Goal: Task Accomplishment & Management: Manage account settings

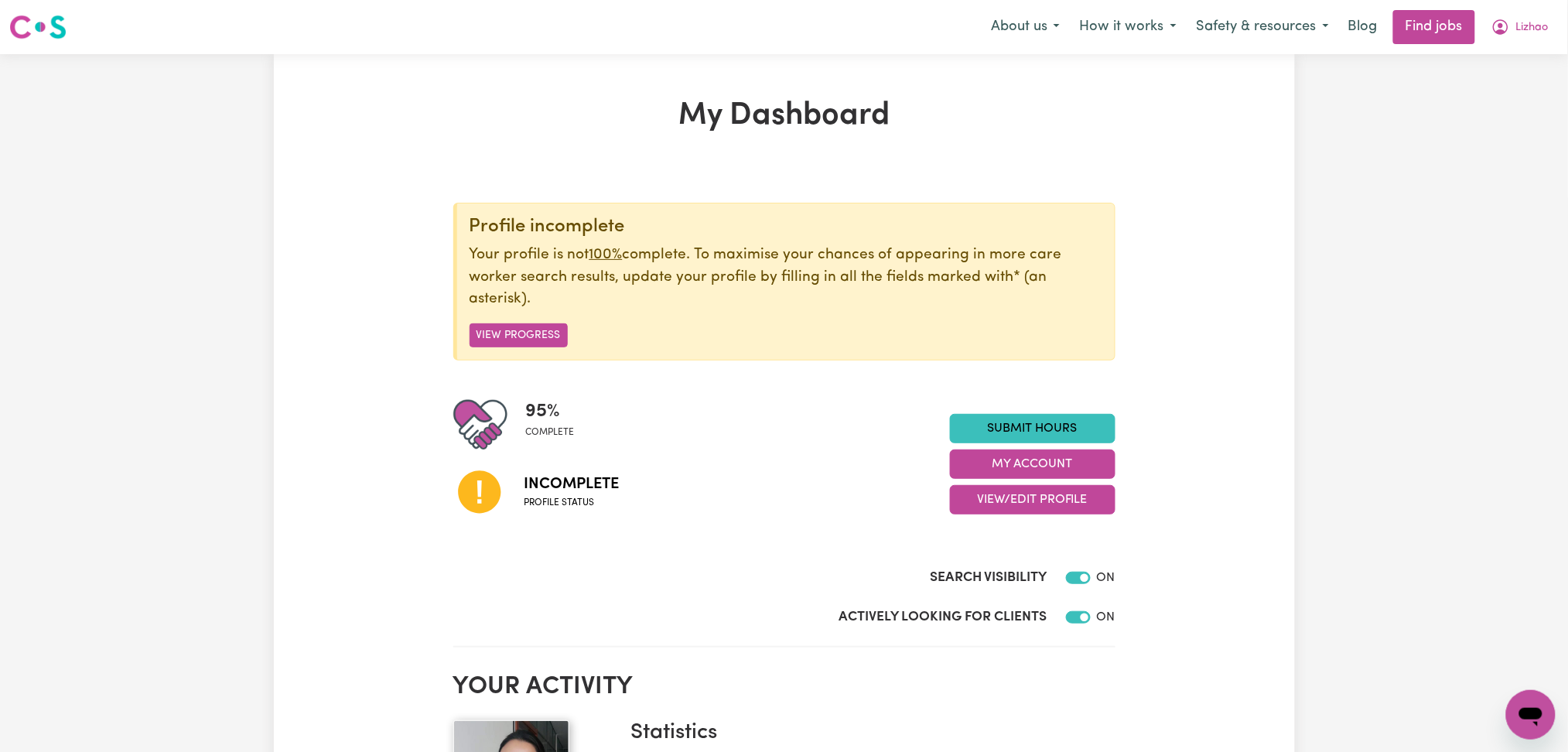
scroll to position [103, 0]
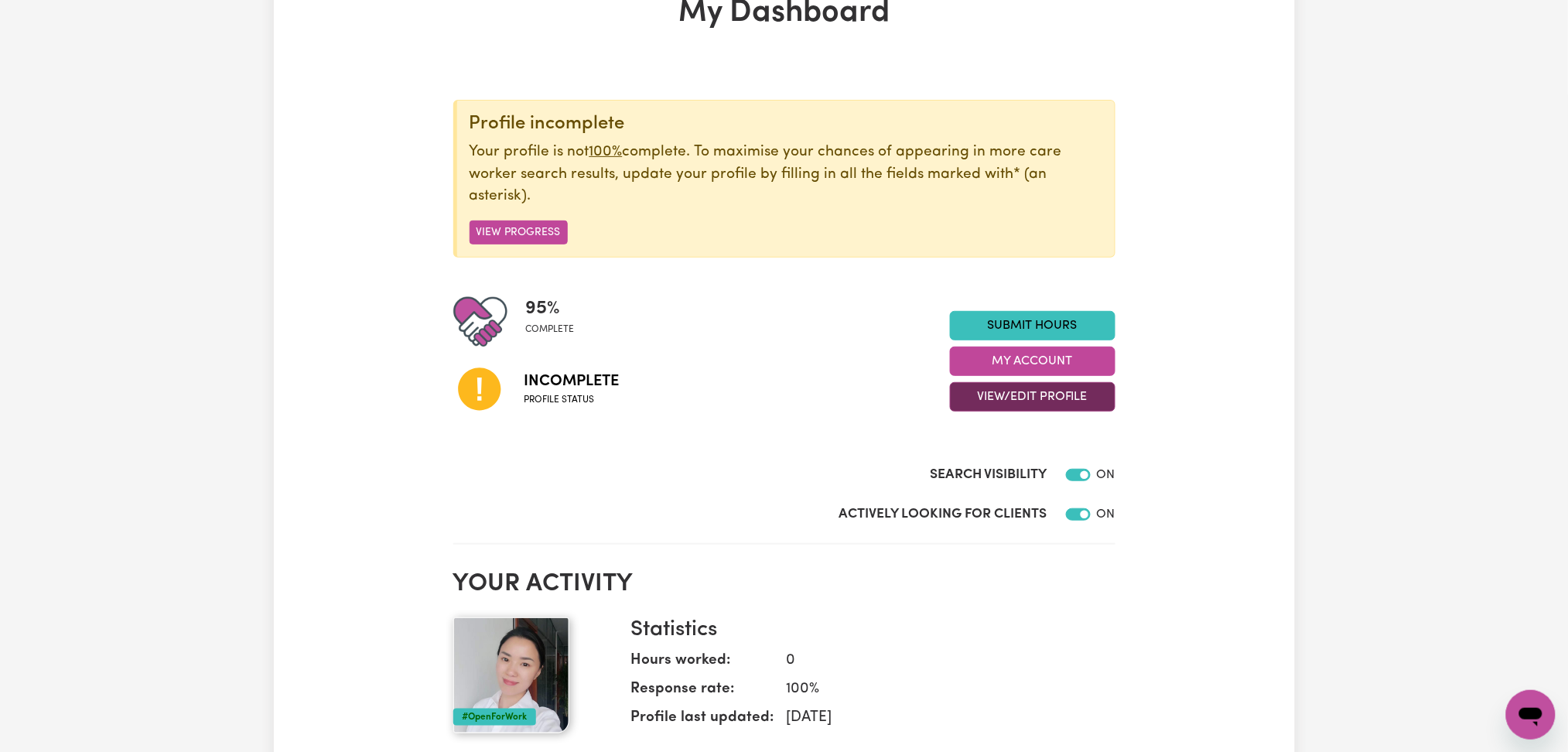
click at [1049, 398] on button "View/Edit Profile" at bounding box center [1032, 397] width 166 height 30
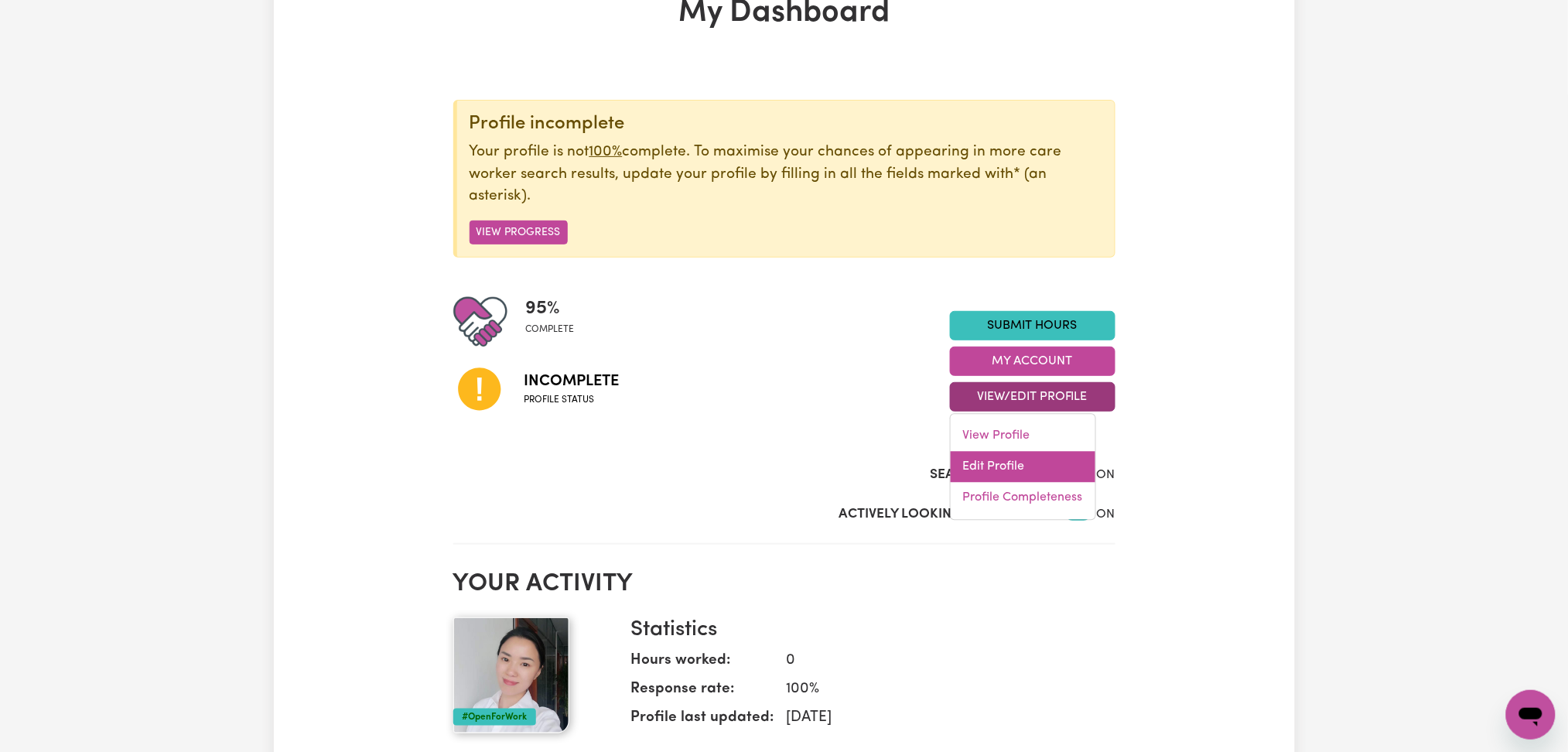
click at [1036, 472] on link "Edit Profile" at bounding box center [1023, 467] width 145 height 31
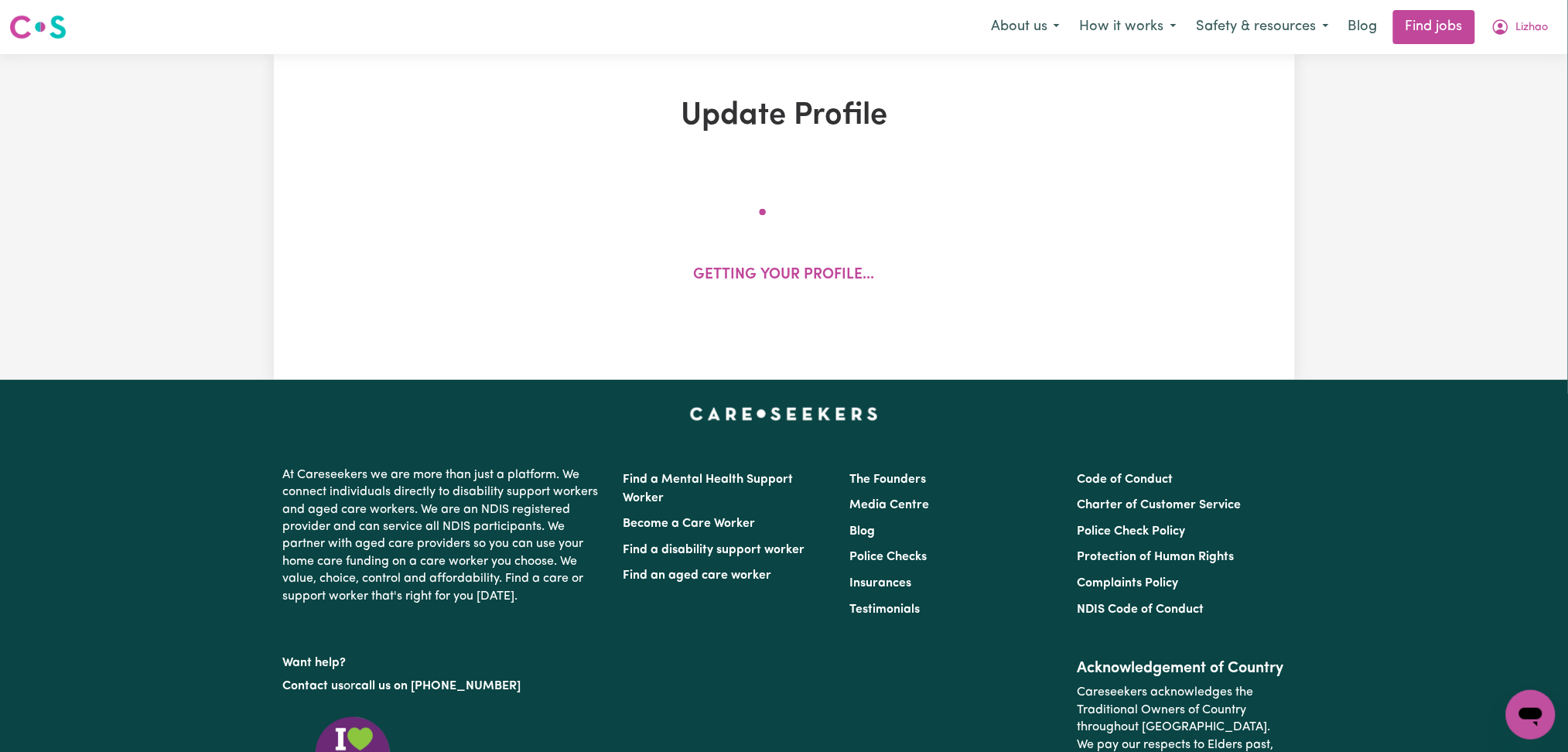
select select "[DEMOGRAPHIC_DATA]"
select select "[DEMOGRAPHIC_DATA] Citizen"
select select "Studying a healthcare related degree or qualification"
select select "46"
select select "60"
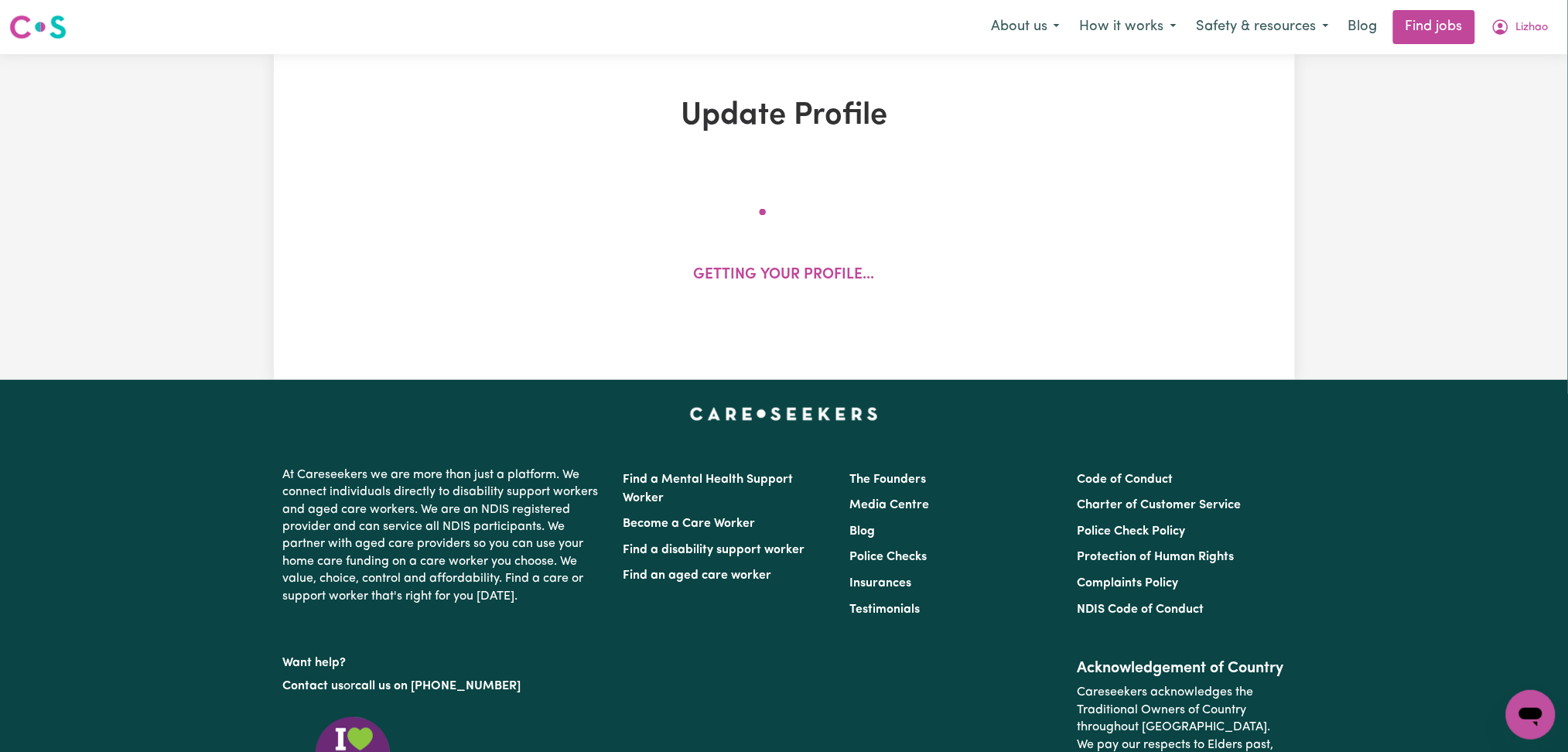
select select "72"
select select "85"
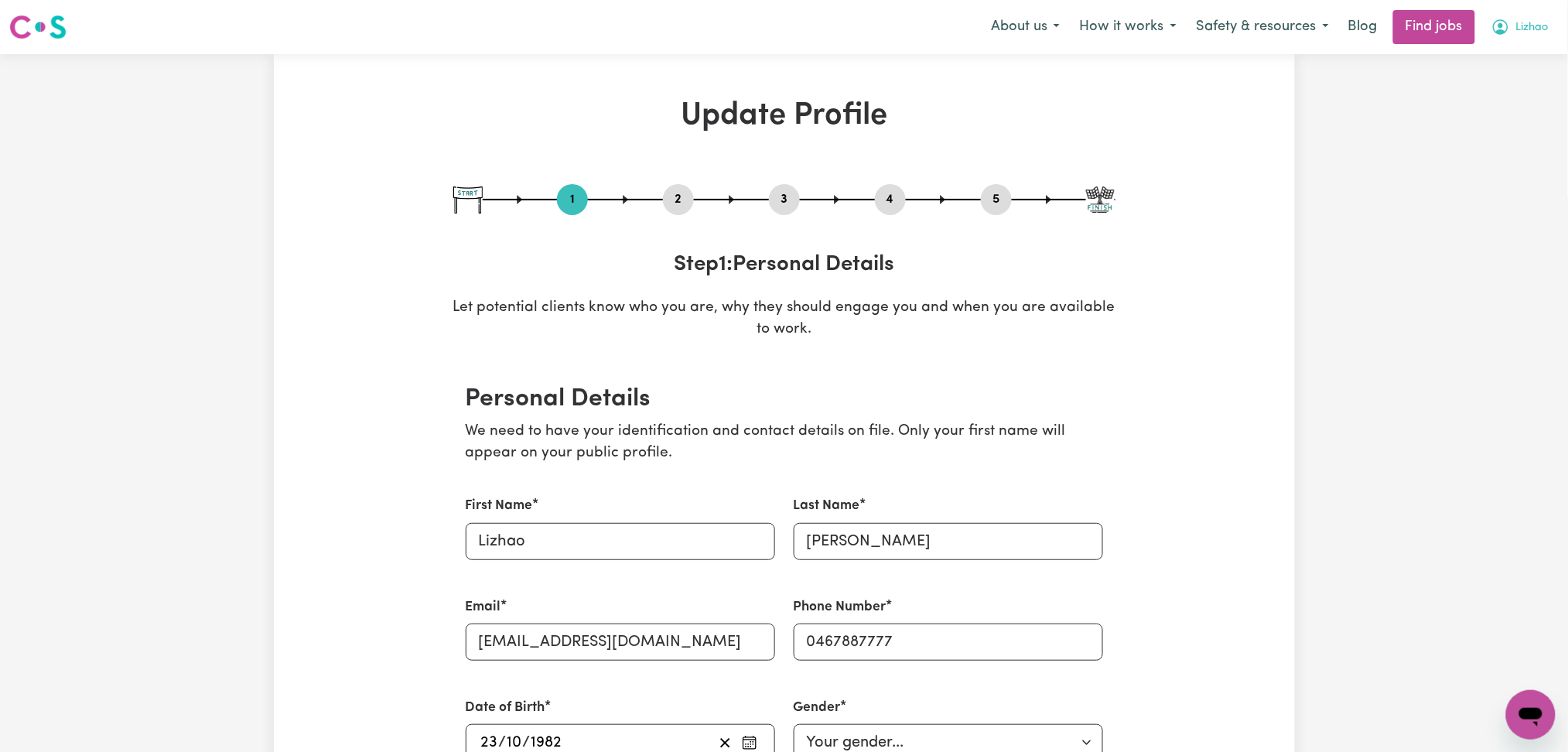
click at [1516, 39] on button "Lizhao" at bounding box center [1519, 27] width 78 height 33
click at [1496, 83] on link "My Dashboard" at bounding box center [1496, 89] width 122 height 30
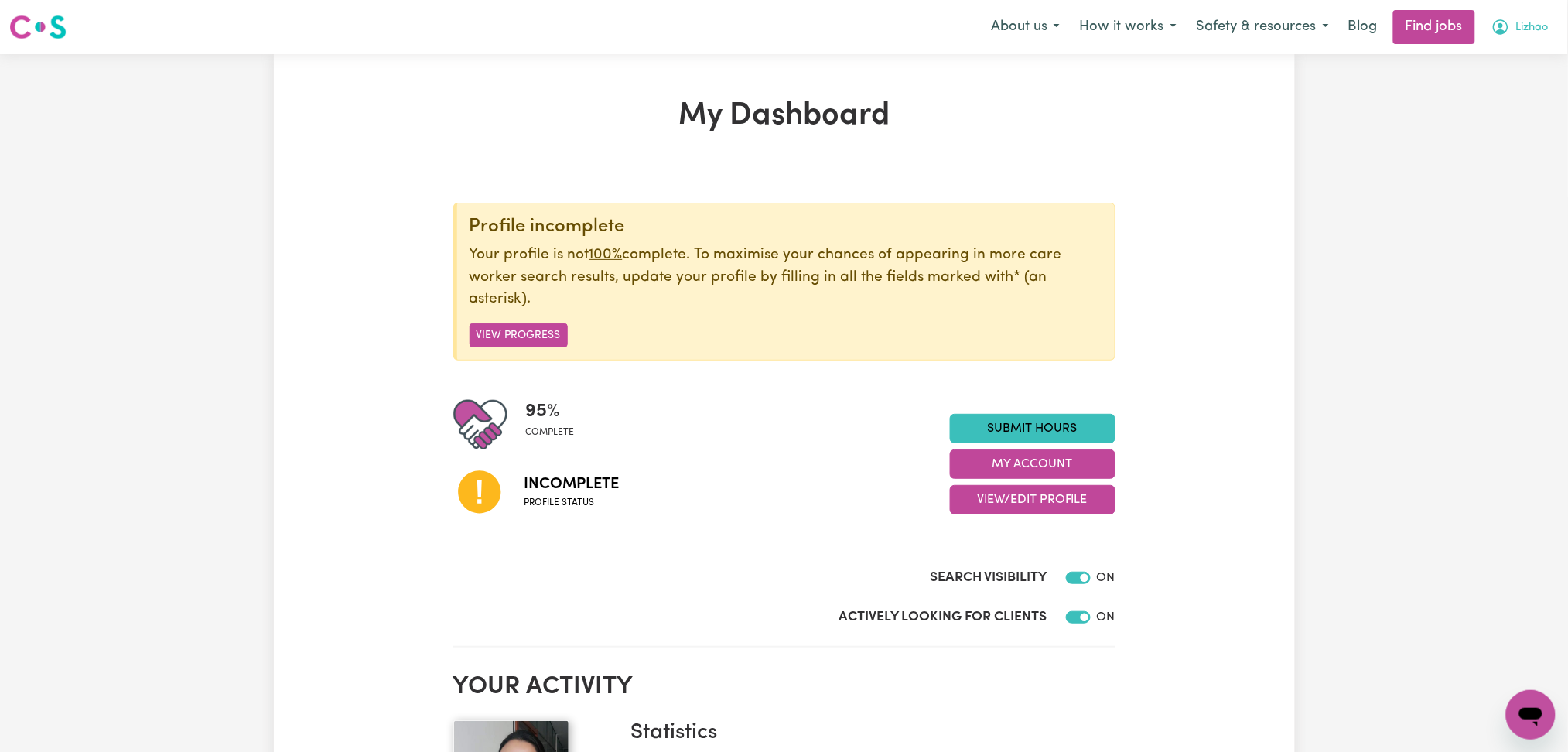
click at [1545, 26] on button "Lizhao" at bounding box center [1519, 27] width 78 height 33
click at [1511, 18] on button "Lizhao" at bounding box center [1519, 27] width 78 height 33
click at [1499, 110] on link "Logout" at bounding box center [1496, 118] width 122 height 30
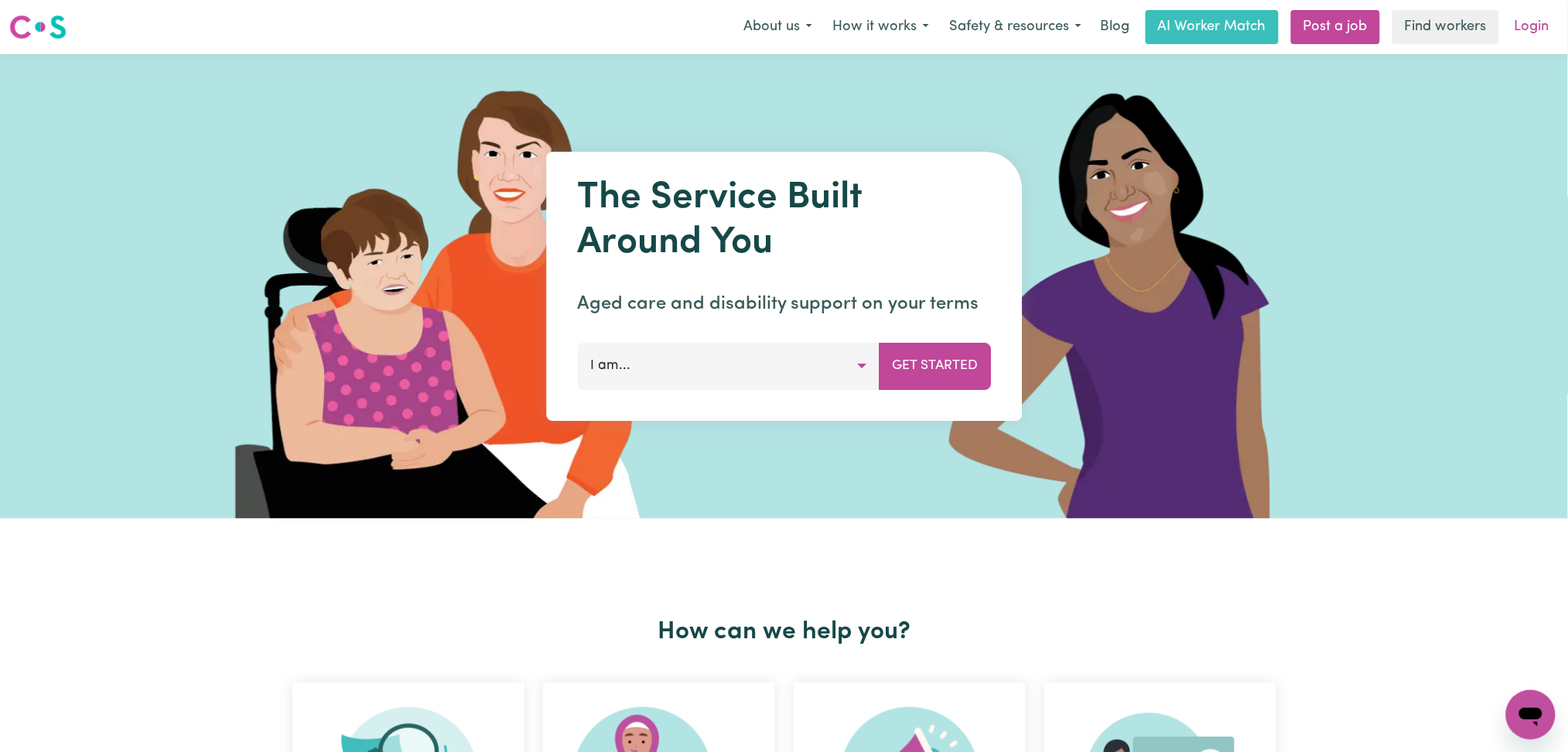
click at [1548, 32] on link "Login" at bounding box center [1531, 27] width 54 height 34
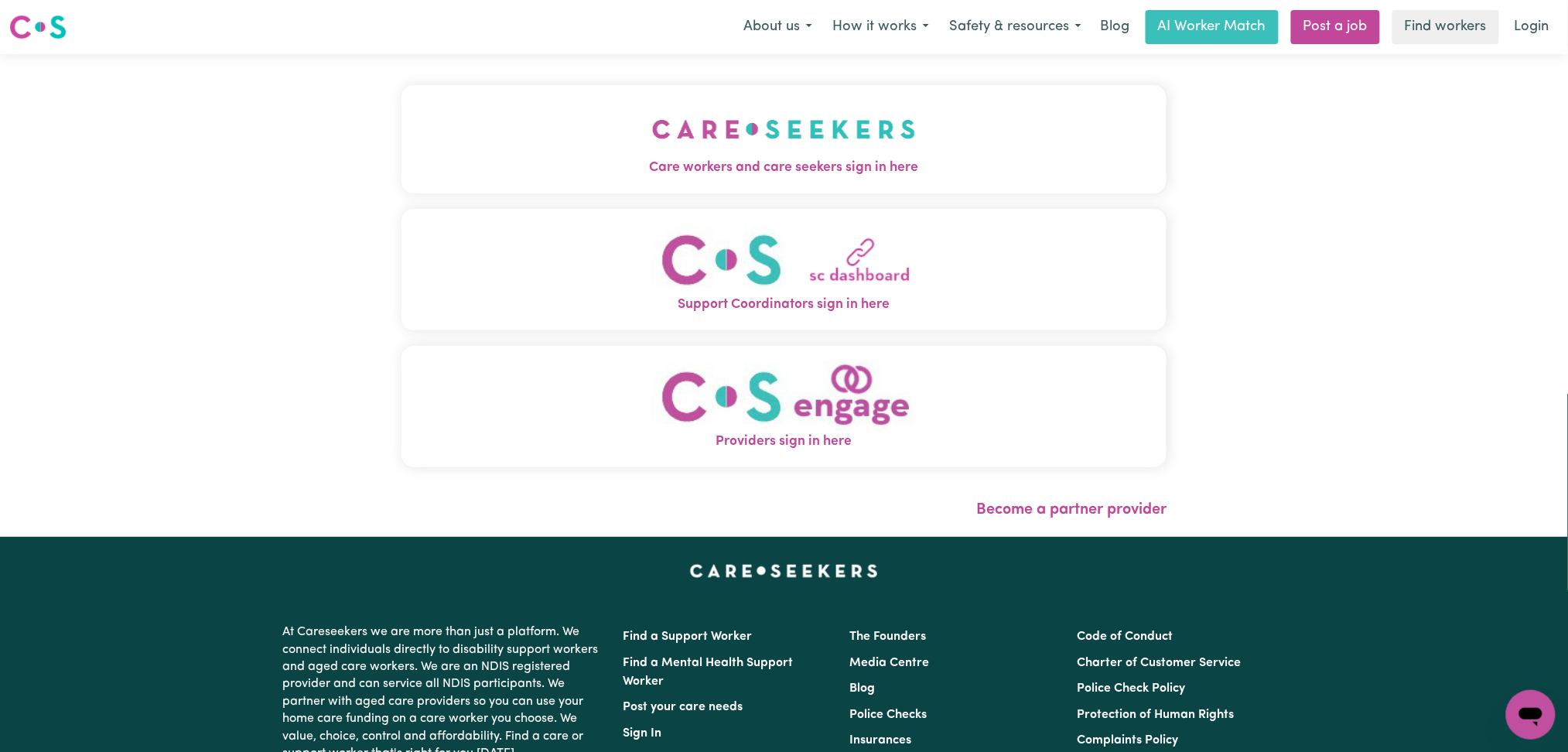
click at [588, 160] on span "Care workers and care seekers sign in here" at bounding box center [784, 167] width 766 height 20
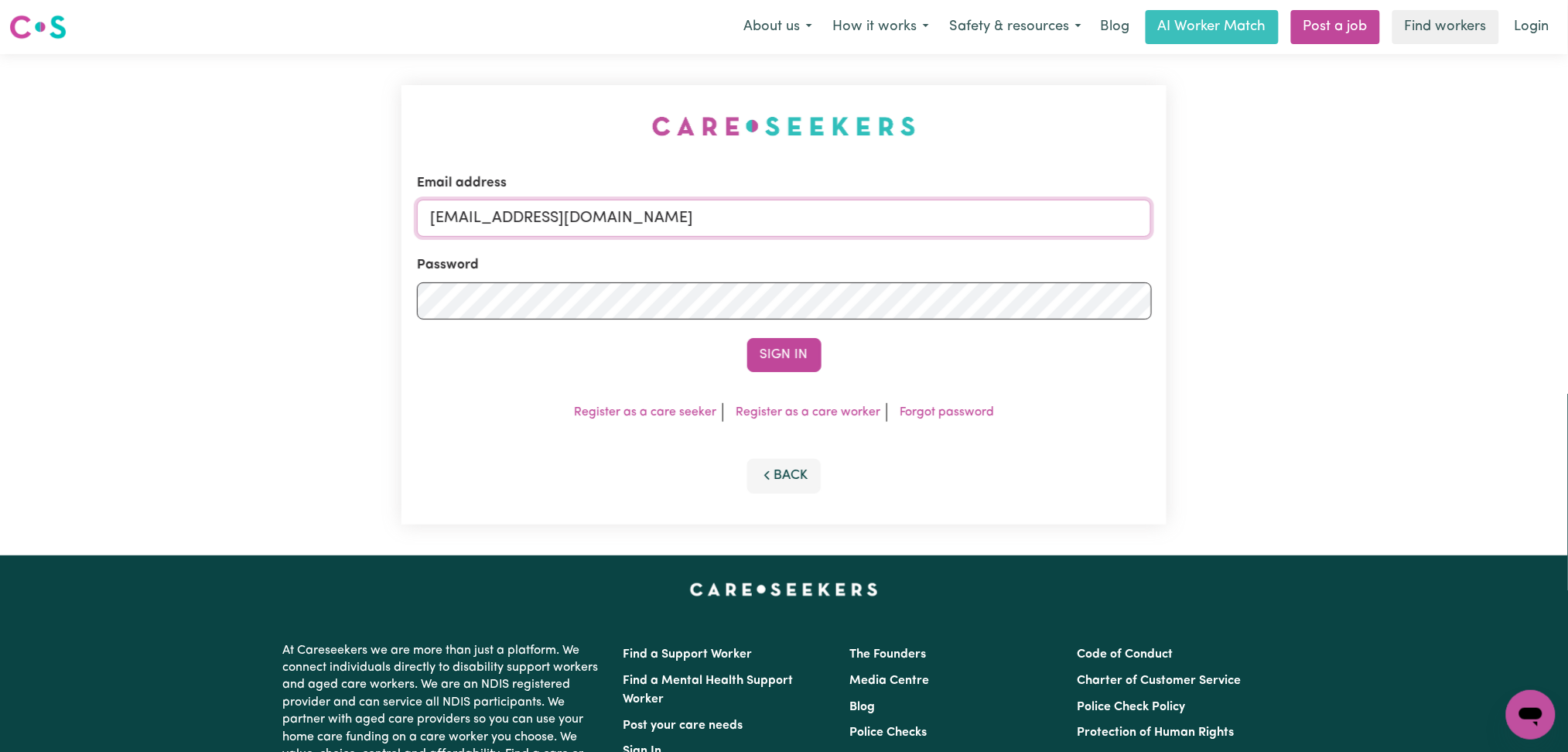
click at [628, 218] on input "[EMAIL_ADDRESS][DOMAIN_NAME]" at bounding box center [784, 218] width 735 height 37
drag, startPoint x: 511, startPoint y: 224, endPoint x: 952, endPoint y: 254, distance: 442.0
click at [952, 254] on form "Email address [EMAIL_ADDRESS][DOMAIN_NAME] Password Sign In" at bounding box center [784, 273] width 735 height 199
type input "[EMAIL_ADDRESS][DOMAIN_NAME]"
click at [752, 351] on button "Sign In" at bounding box center [784, 355] width 74 height 34
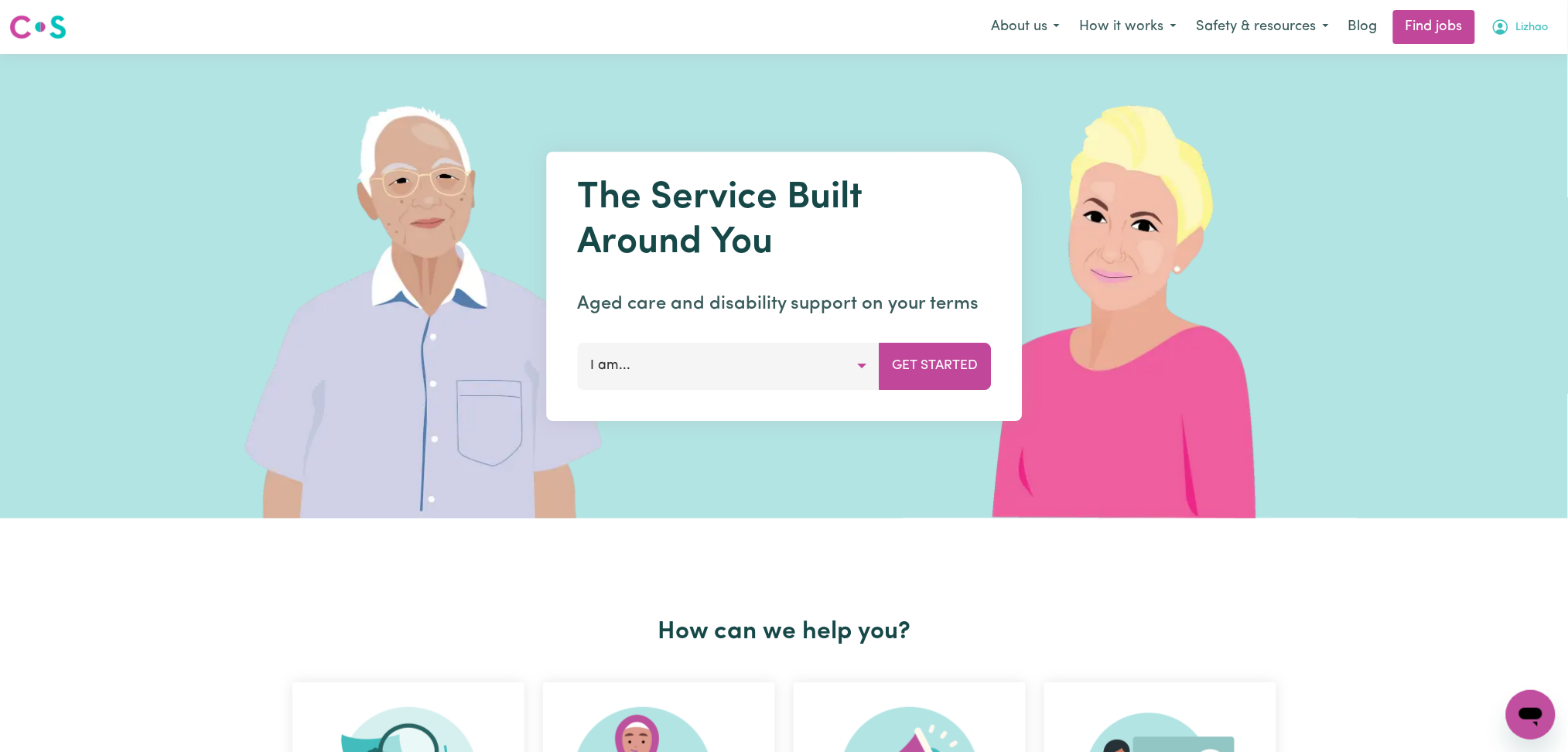
click at [1538, 29] on span "Lizhao" at bounding box center [1532, 27] width 33 height 17
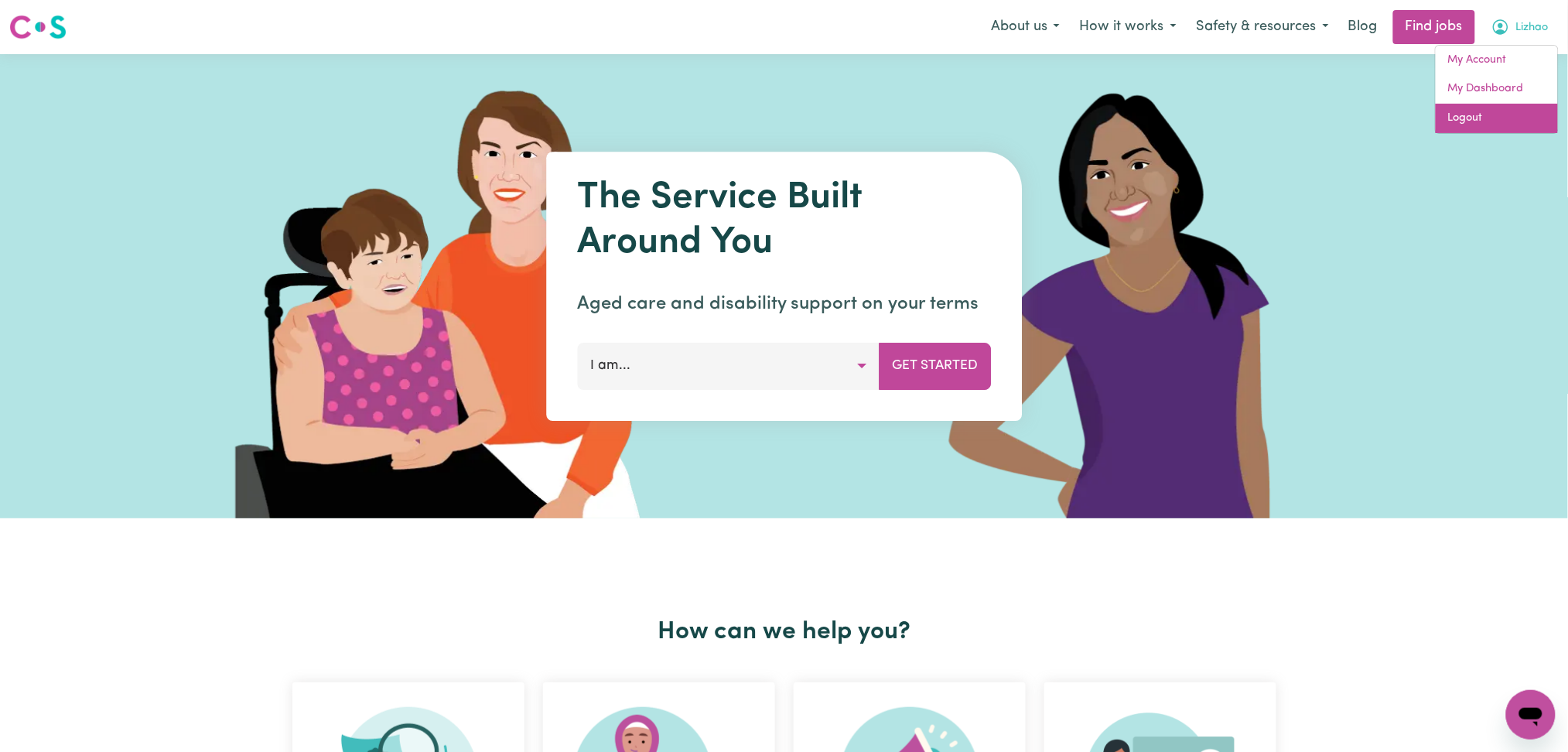
drag, startPoint x: 1478, startPoint y: 124, endPoint x: 1489, endPoint y: 98, distance: 28.2
click at [1478, 124] on link "Logout" at bounding box center [1496, 118] width 122 height 30
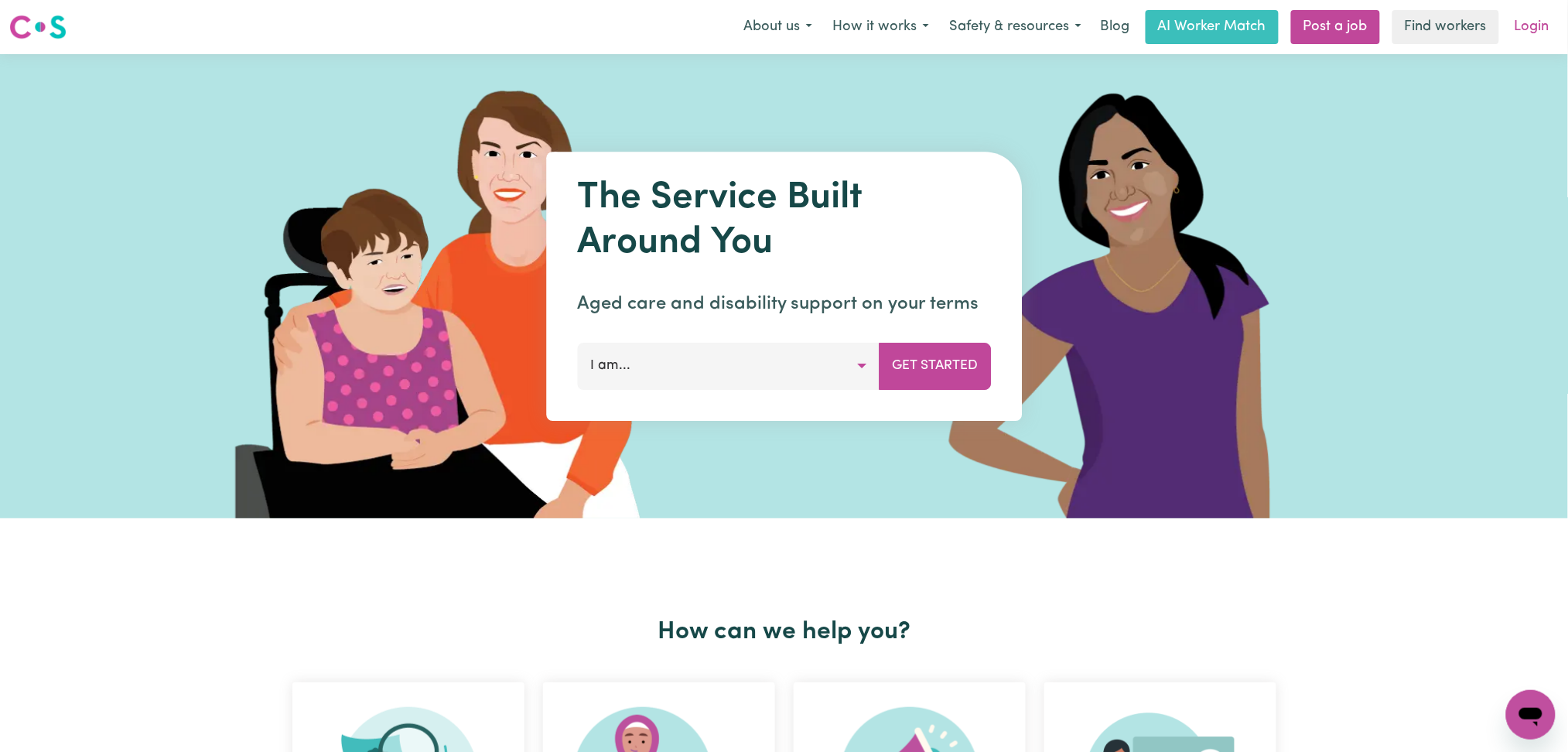
click at [1523, 22] on link "Login" at bounding box center [1531, 27] width 54 height 34
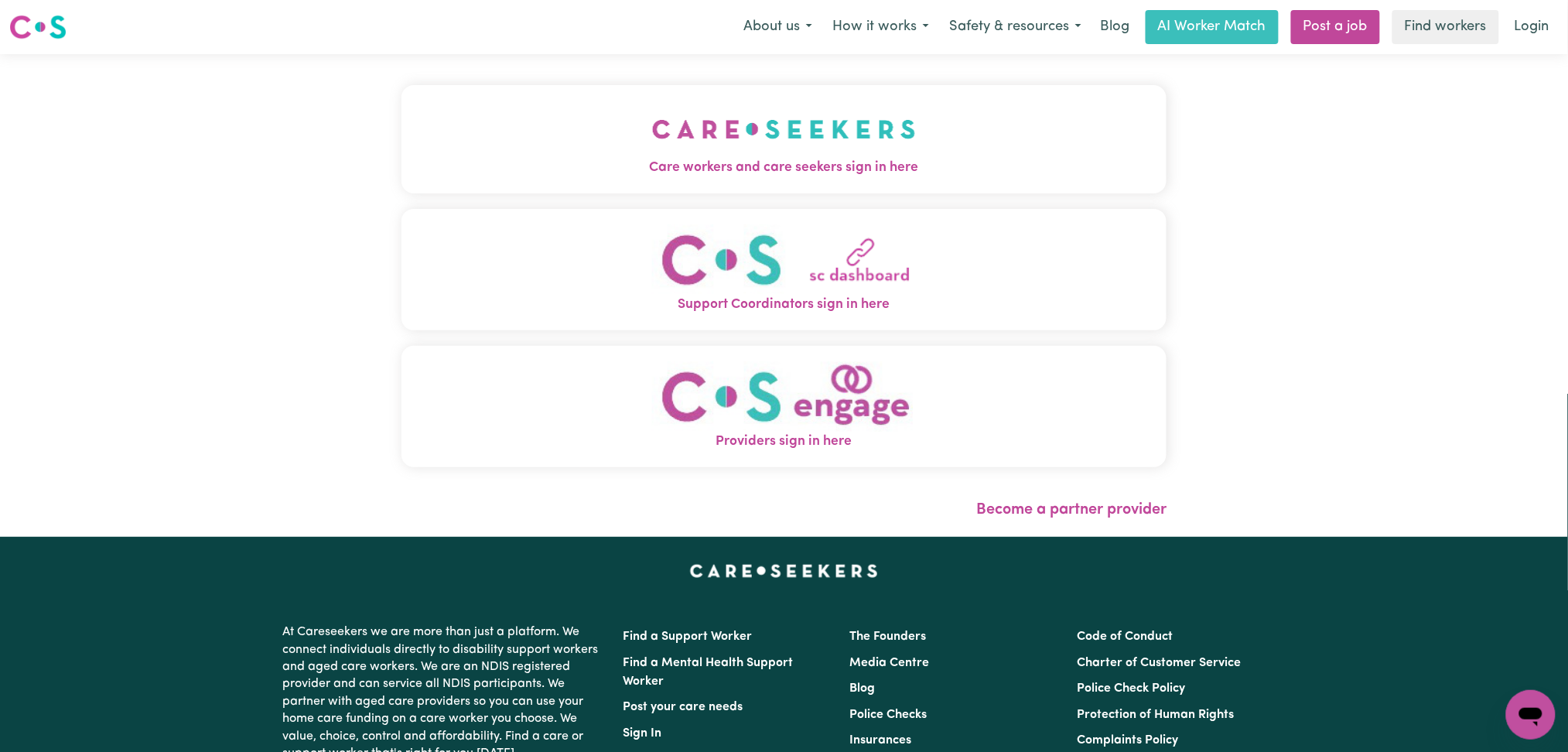
click at [692, 178] on button "Care workers and care seekers sign in here" at bounding box center [784, 138] width 766 height 108
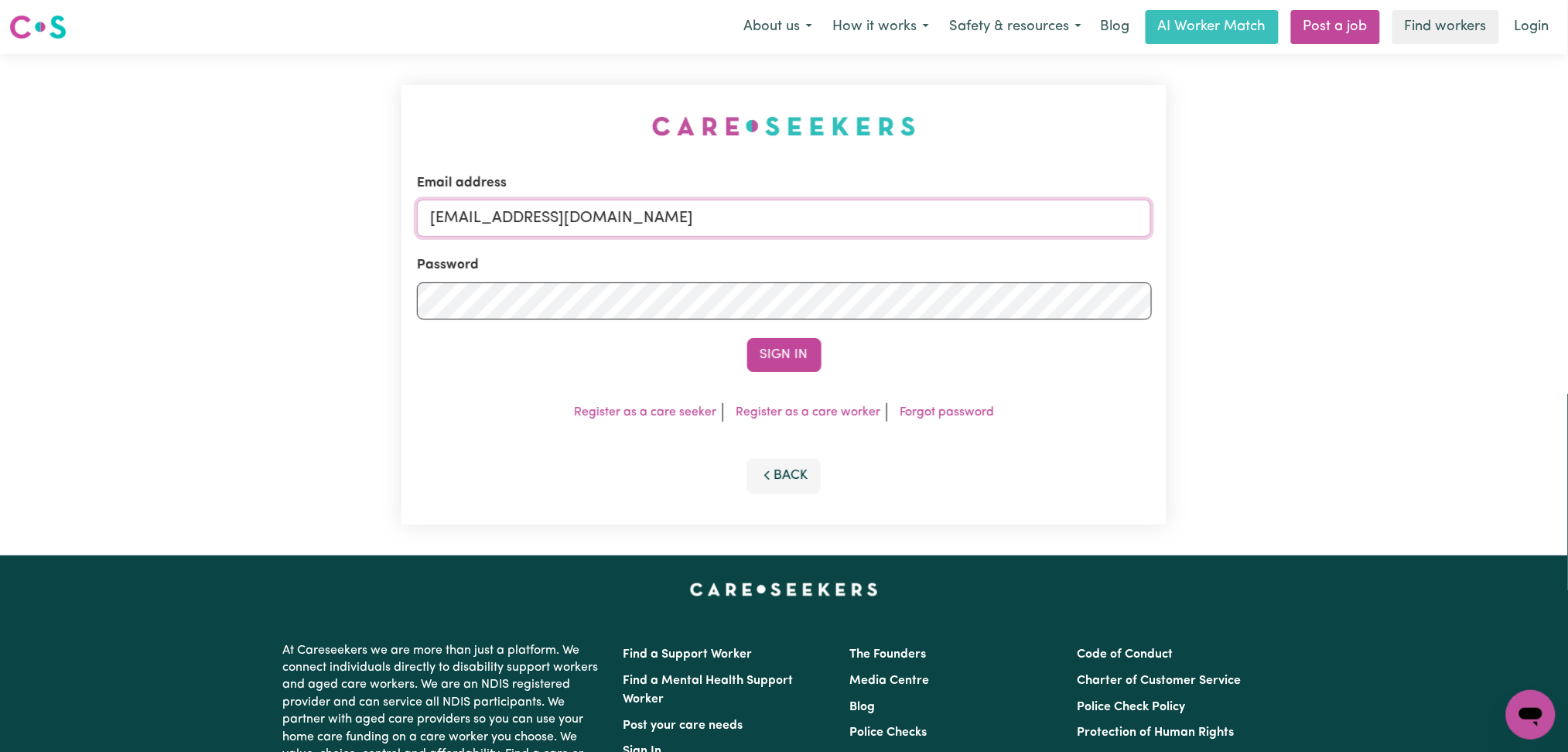
click at [426, 210] on input "[EMAIL_ADDRESS][DOMAIN_NAME]" at bounding box center [784, 218] width 735 height 37
drag, startPoint x: 509, startPoint y: 210, endPoint x: 1107, endPoint y: 210, distance: 598.0
click at [1107, 210] on input "Superuser~[EMAIL_ADDRESS][DOMAIN_NAME]" at bounding box center [784, 218] width 735 height 37
type input "Superuser~ClientMeltonIM@careseekers.com.au"
click at [747, 338] on button "Sign In" at bounding box center [784, 355] width 74 height 34
